Goal: Transaction & Acquisition: Download file/media

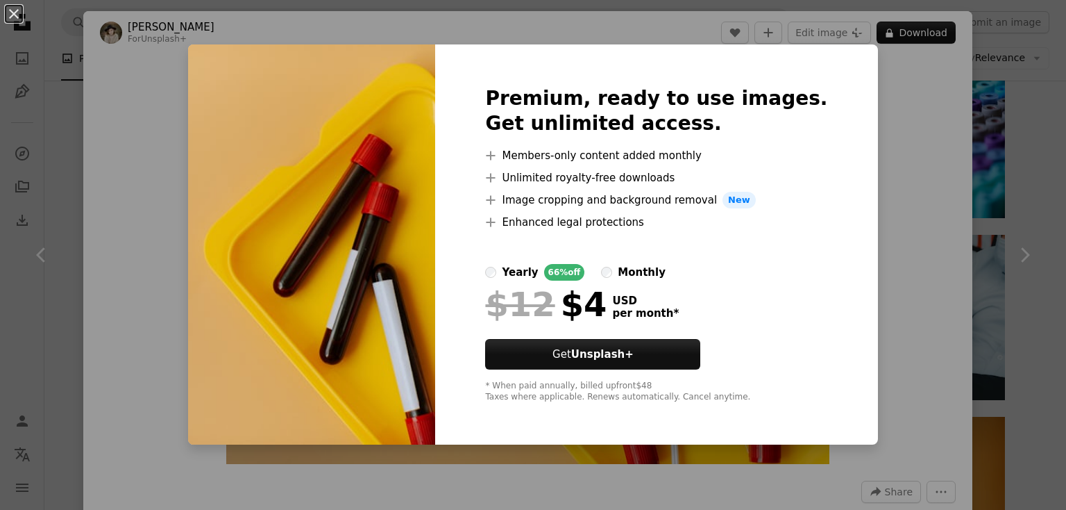
scroll to position [555, 0]
click at [876, 115] on div "An X shape Premium, ready to use images. Get unlimited access. A plus sign Memb…" at bounding box center [533, 255] width 1066 height 510
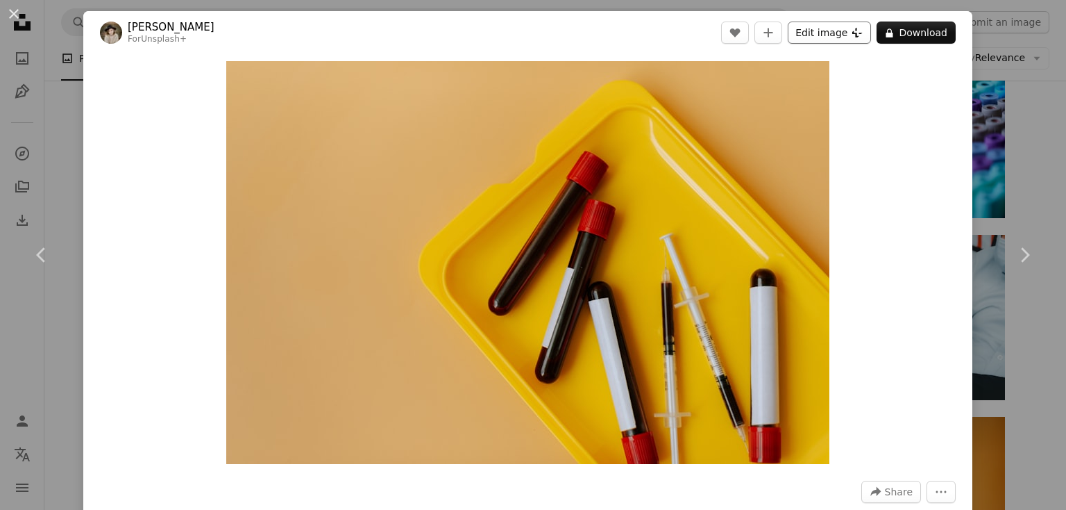
click at [809, 25] on button "Edit image Plus sign for Unsplash+" at bounding box center [829, 33] width 83 height 22
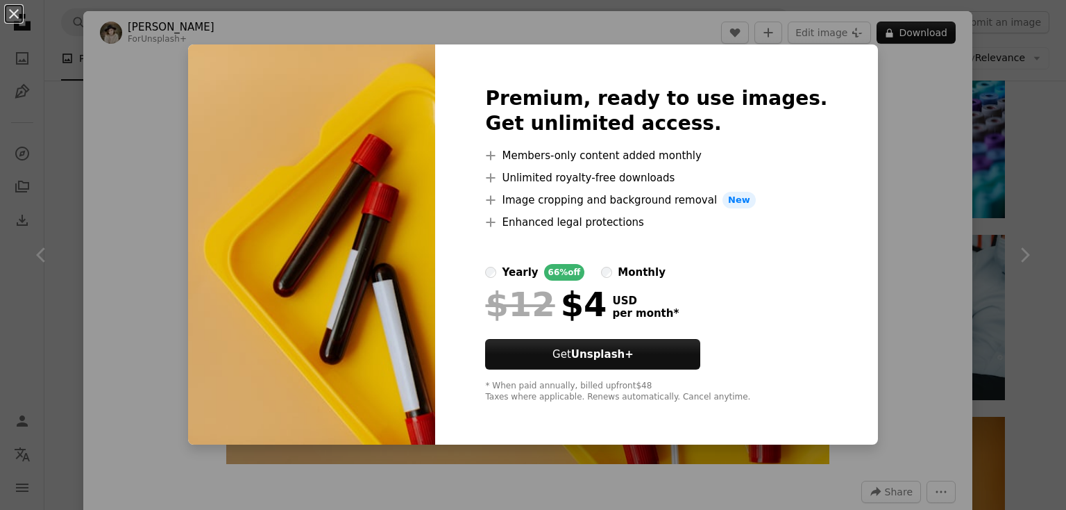
click at [889, 134] on div "An X shape Premium, ready to use images. Get unlimited access. A plus sign Memb…" at bounding box center [533, 255] width 1066 height 510
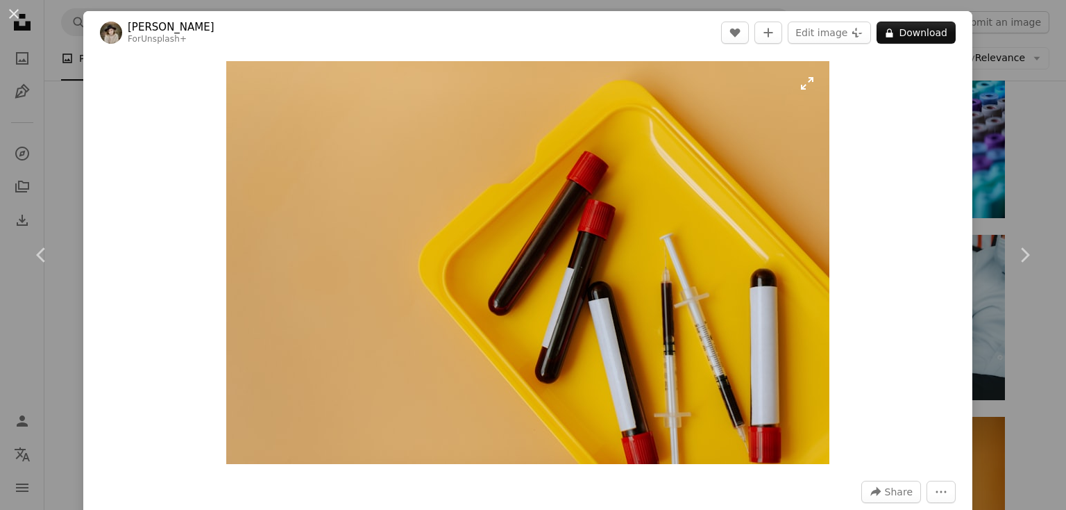
click at [570, 292] on img "Zoom in on this image" at bounding box center [527, 262] width 603 height 403
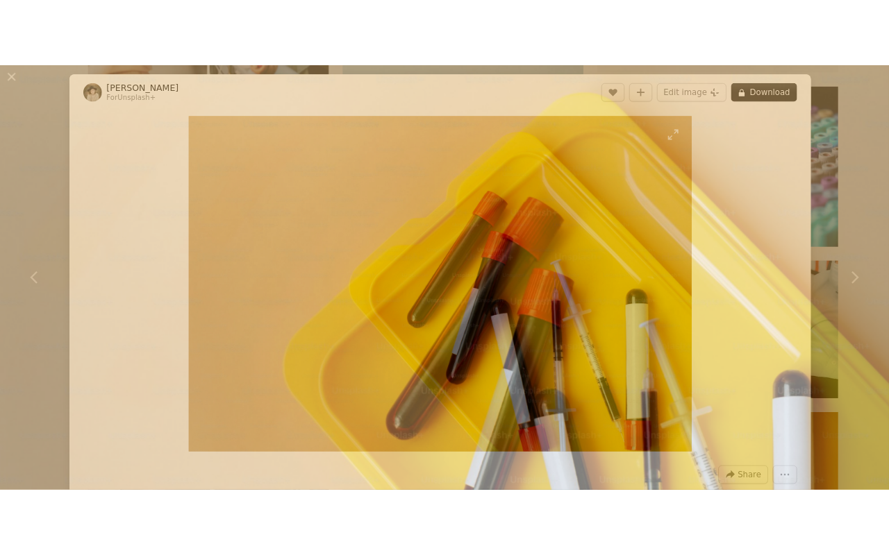
scroll to position [94, 0]
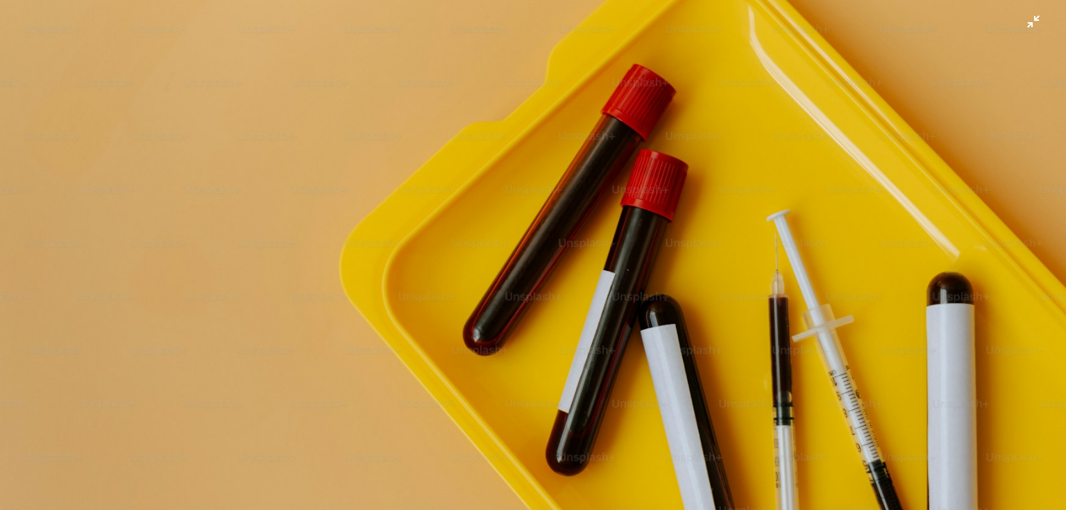
click at [569, 212] on img "Zoom out on this image" at bounding box center [533, 261] width 1068 height 713
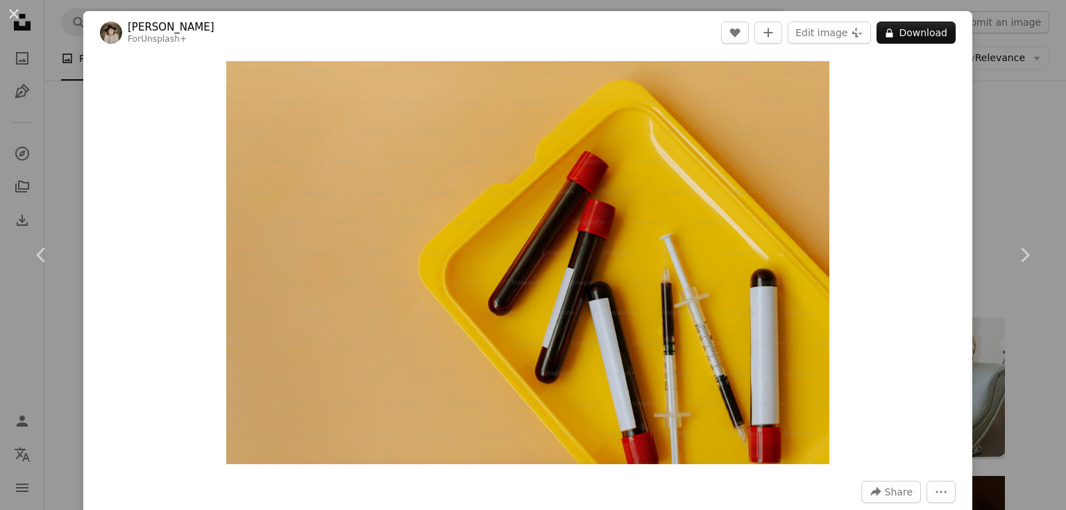
scroll to position [0, 0]
click at [1005, 140] on div "An X shape Chevron left Chevron right [PERSON_NAME] For Unsplash+ A heart A plu…" at bounding box center [533, 255] width 1066 height 510
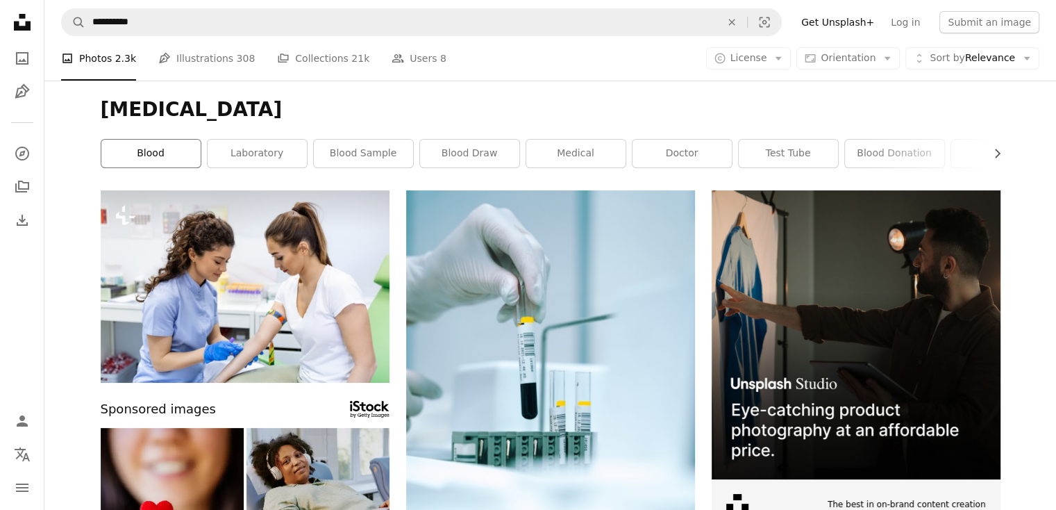
click at [110, 153] on link "blood" at bounding box center [150, 154] width 99 height 28
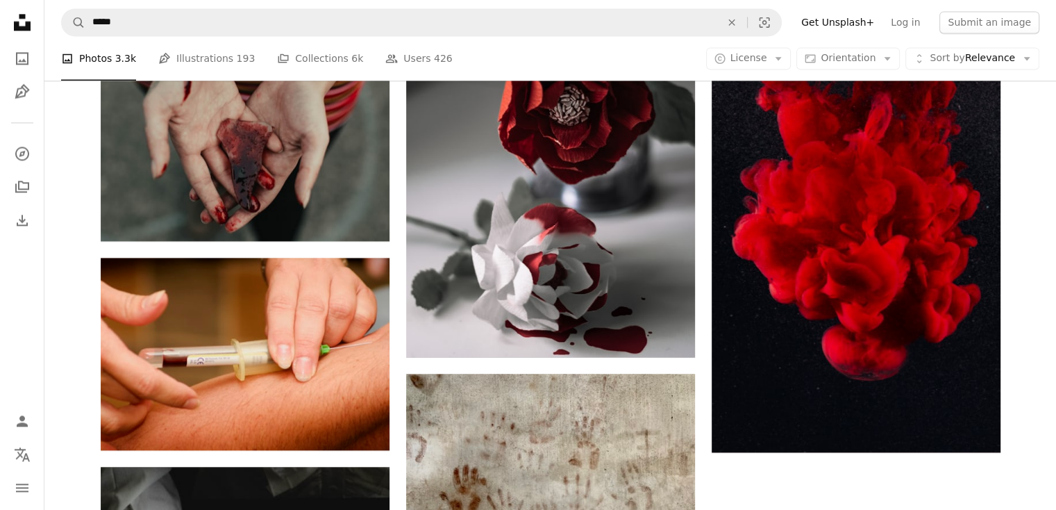
scroll to position [2291, 0]
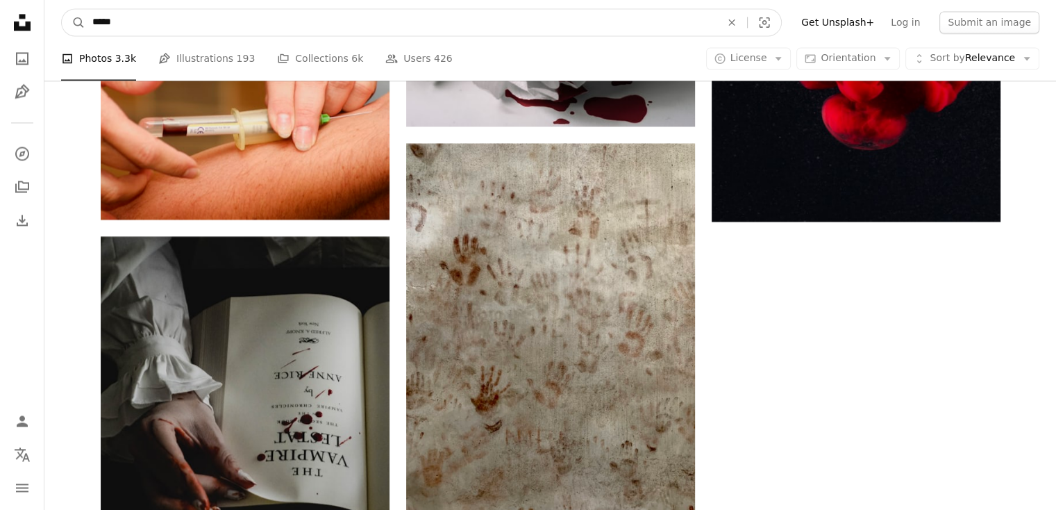
click at [264, 16] on input "*****" at bounding box center [400, 22] width 631 height 26
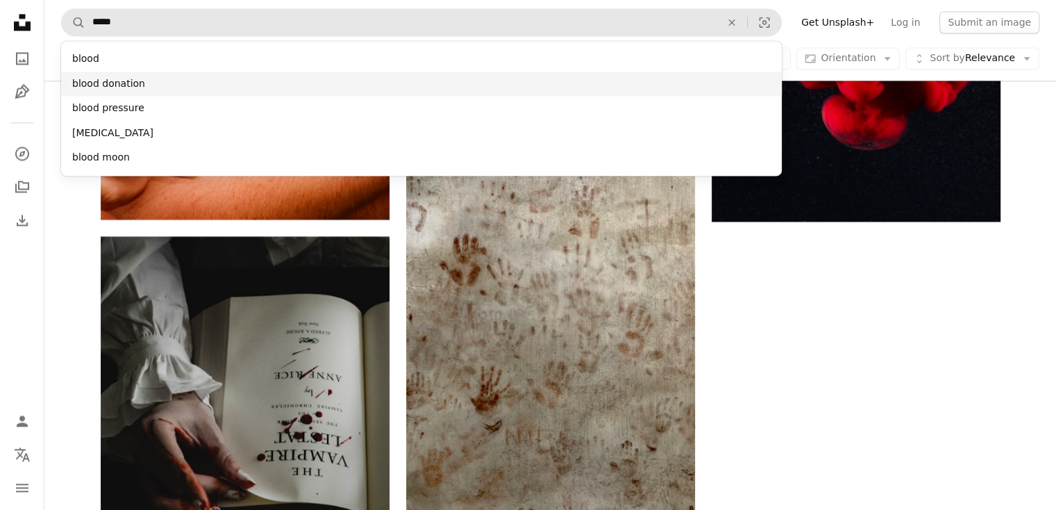
click at [275, 85] on div "blood donation" at bounding box center [421, 83] width 721 height 25
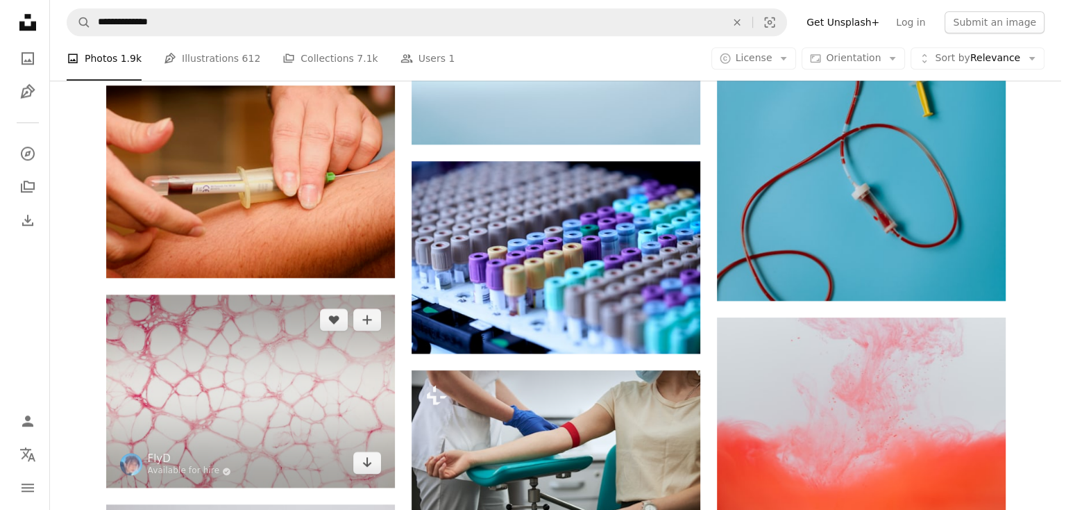
scroll to position [1249, 0]
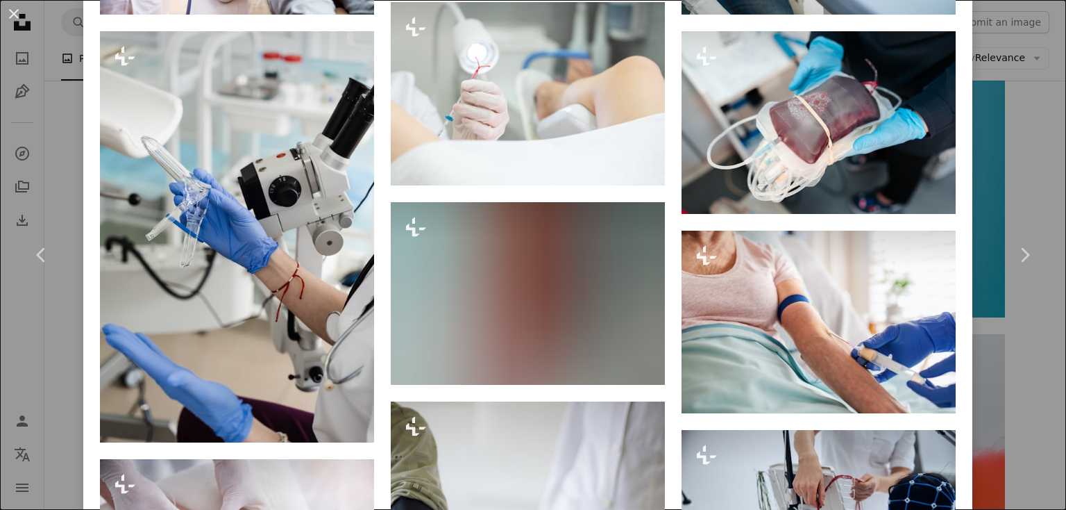
scroll to position [2430, 0]
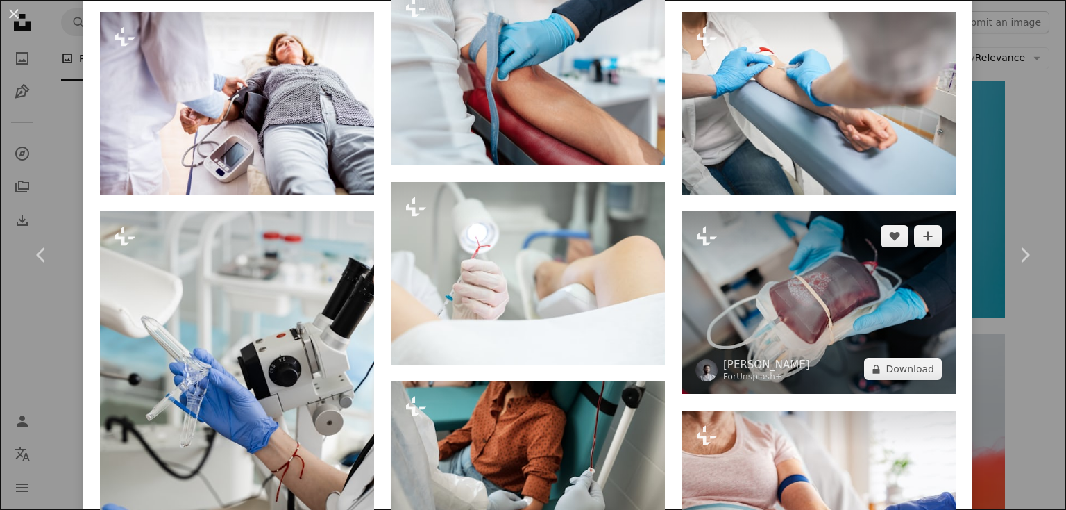
click at [702, 298] on img at bounding box center [819, 302] width 274 height 183
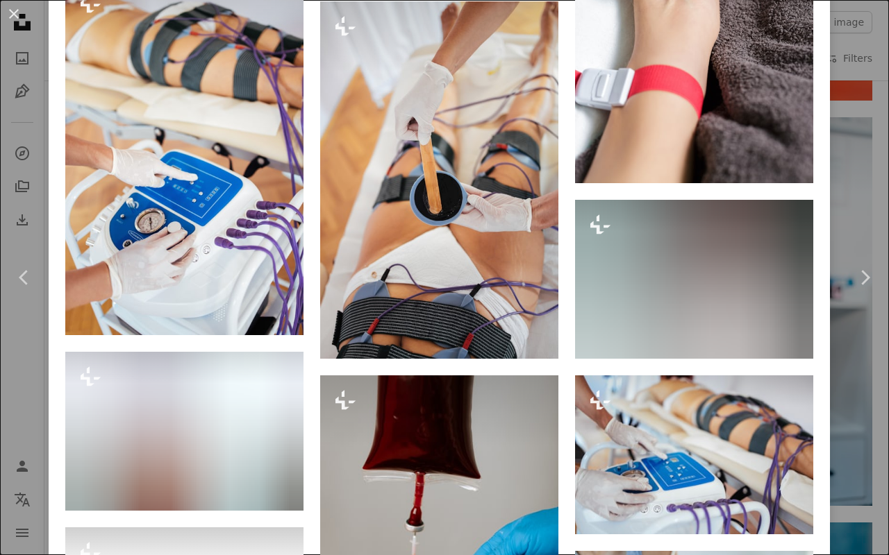
scroll to position [1760, 0]
